Goal: Task Accomplishment & Management: Use online tool/utility

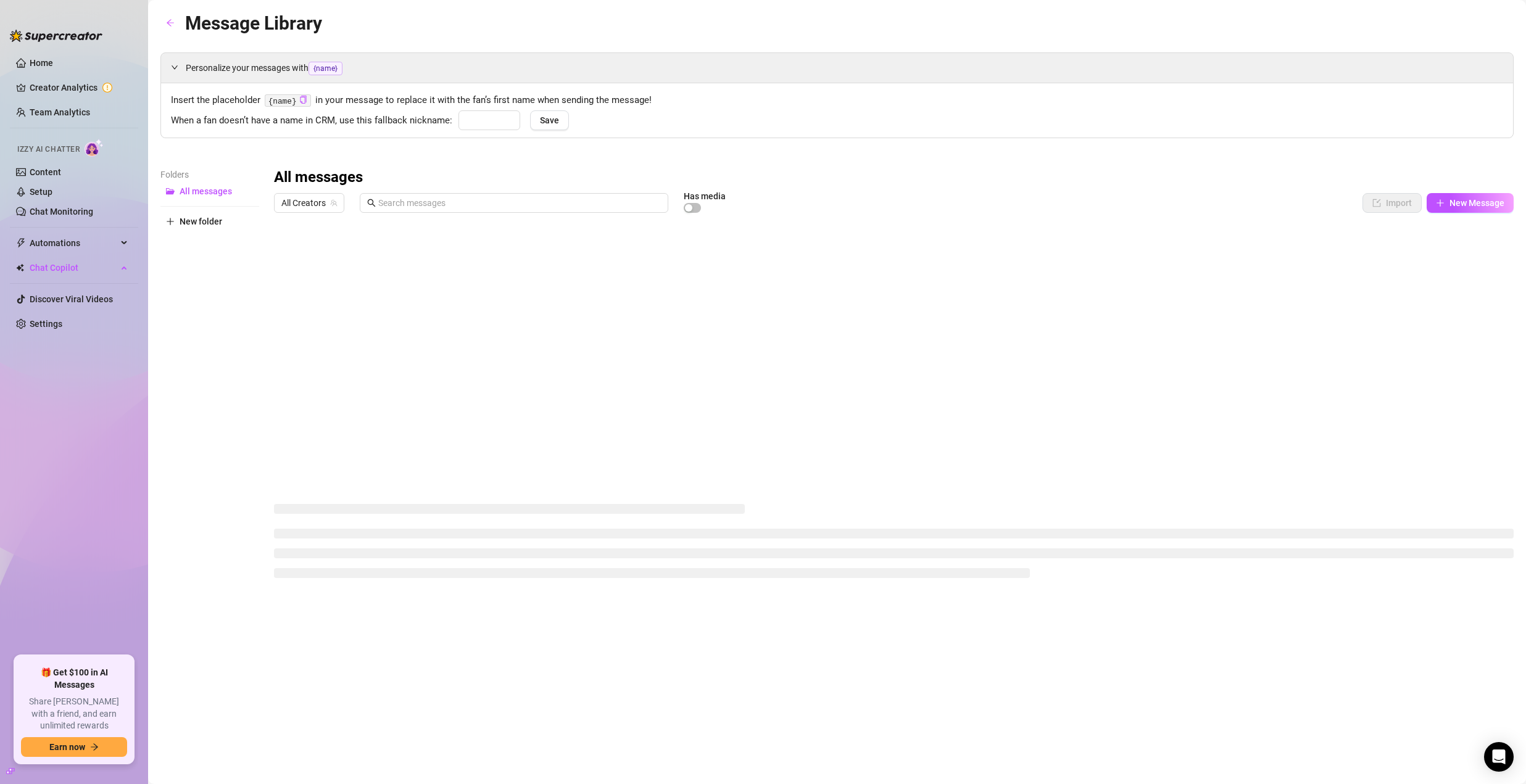
type input "[PERSON_NAME]"
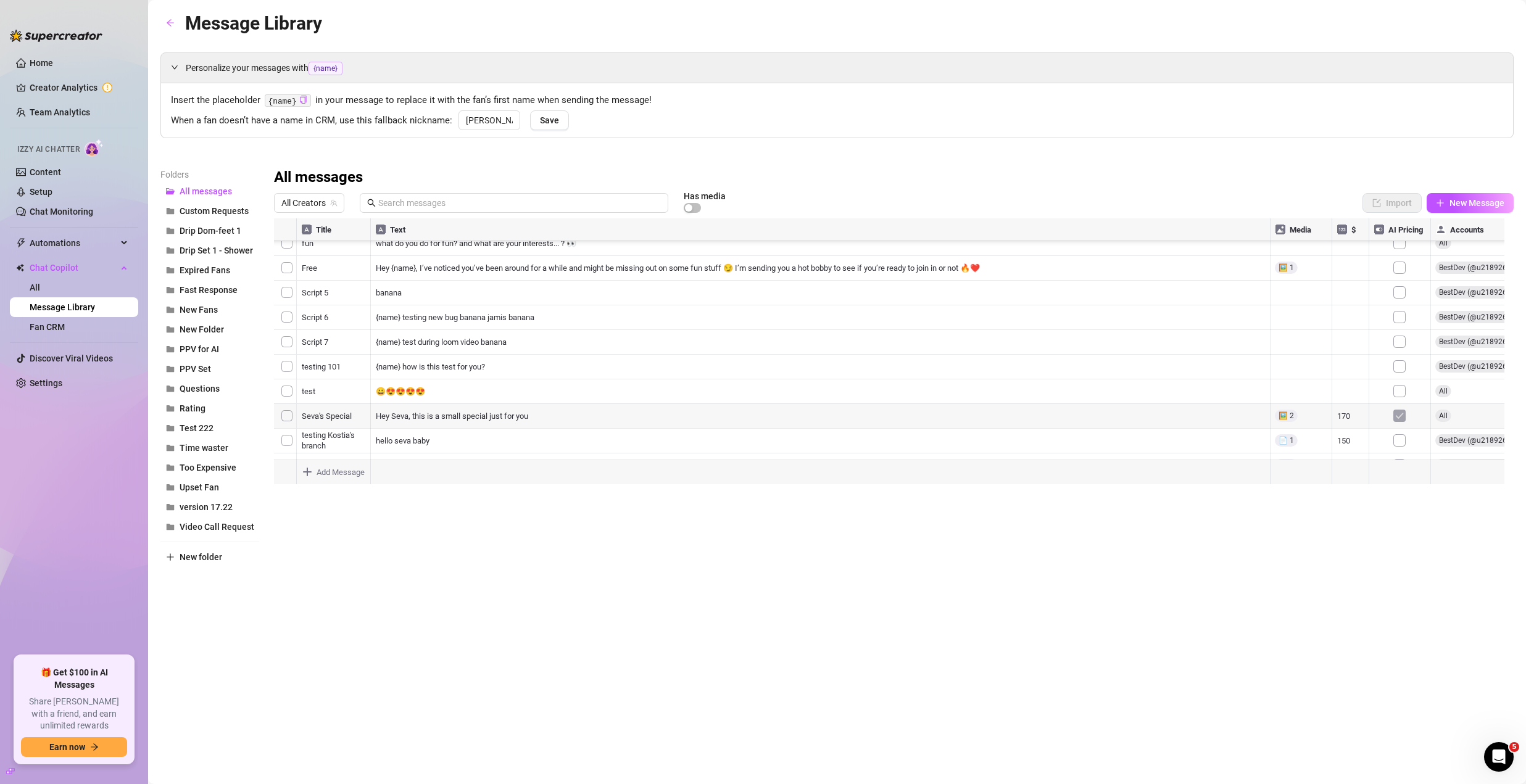
scroll to position [1384, 0]
click at [324, 299] on div at bounding box center [894, 355] width 1239 height 275
click at [316, 206] on span "All Creators" at bounding box center [309, 203] width 55 height 18
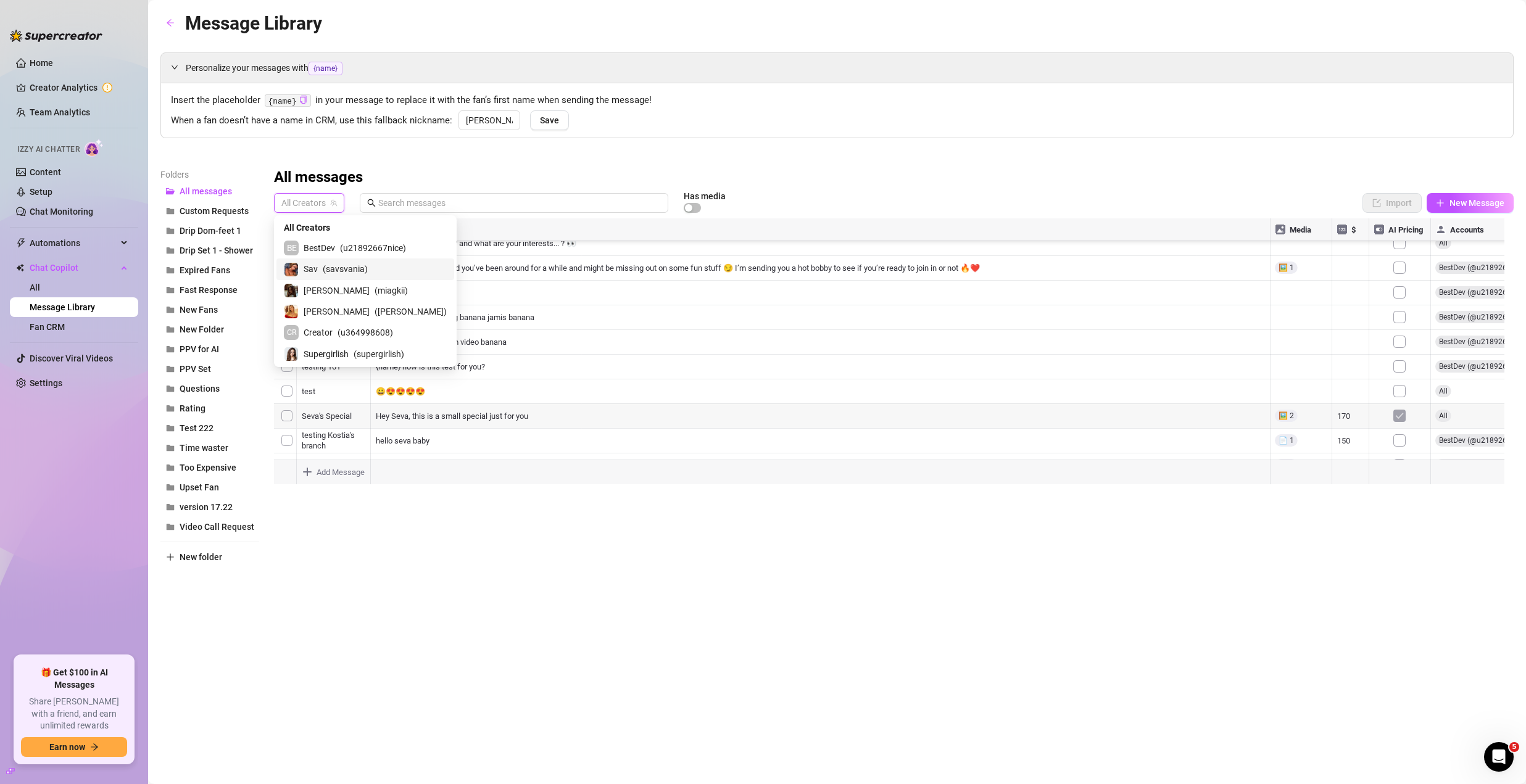
click at [332, 253] on span "BestDev" at bounding box center [319, 248] width 32 height 13
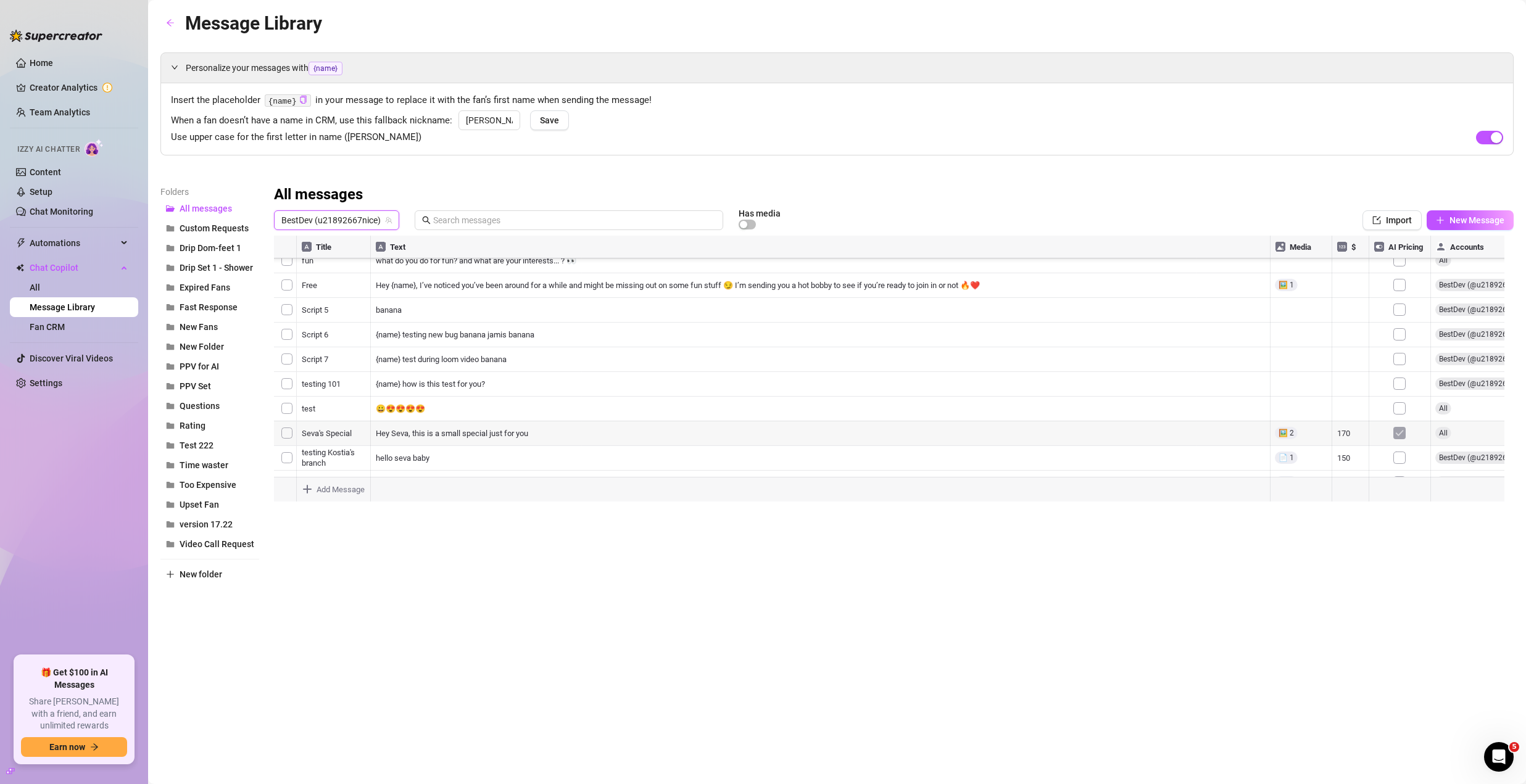
click at [390, 395] on div at bounding box center [894, 373] width 1239 height 275
click at [393, 394] on div at bounding box center [894, 373] width 1239 height 275
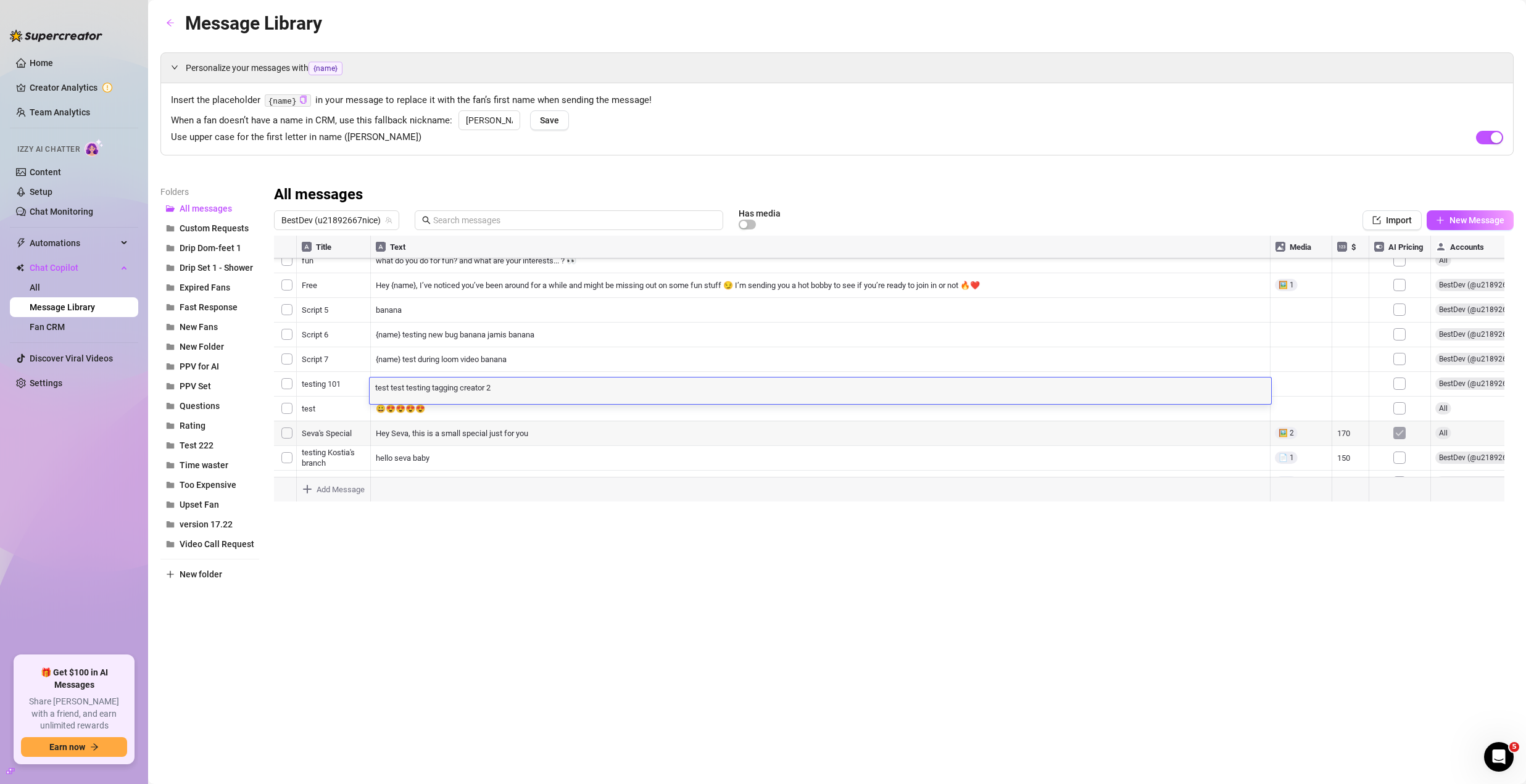
drag, startPoint x: 393, startPoint y: 394, endPoint x: 503, endPoint y: 384, distance: 110.5
click at [503, 384] on div "test test testing tagging creator 2 test test testing tagging creator 2" at bounding box center [820, 391] width 901 height 27
click at [503, 384] on textarea "test test testing tagging creator 2" at bounding box center [820, 386] width 901 height 11
